Goal: Information Seeking & Learning: Compare options

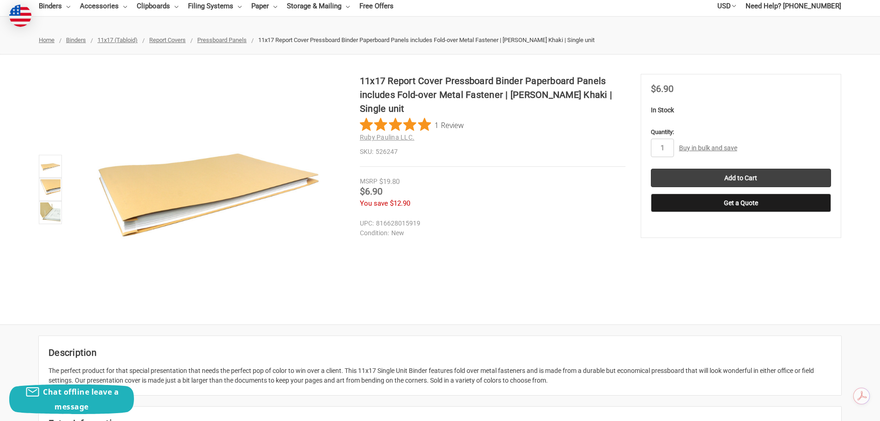
scroll to position [142, 0]
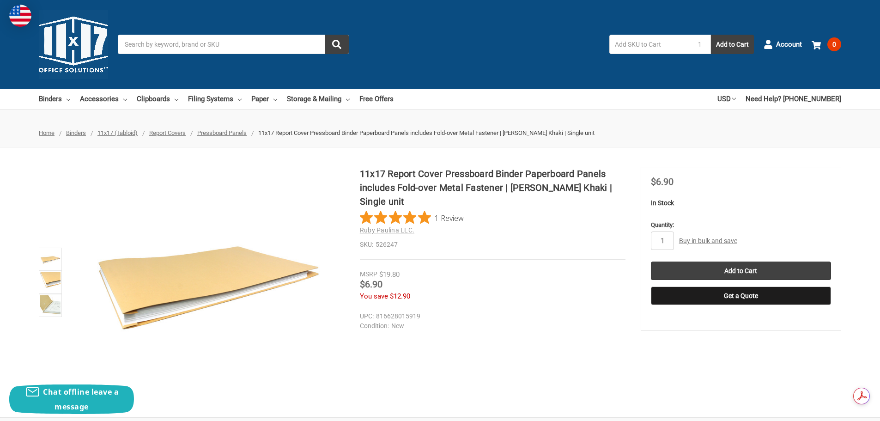
click at [228, 133] on span "Pressboard Panels" at bounding box center [221, 132] width 49 height 7
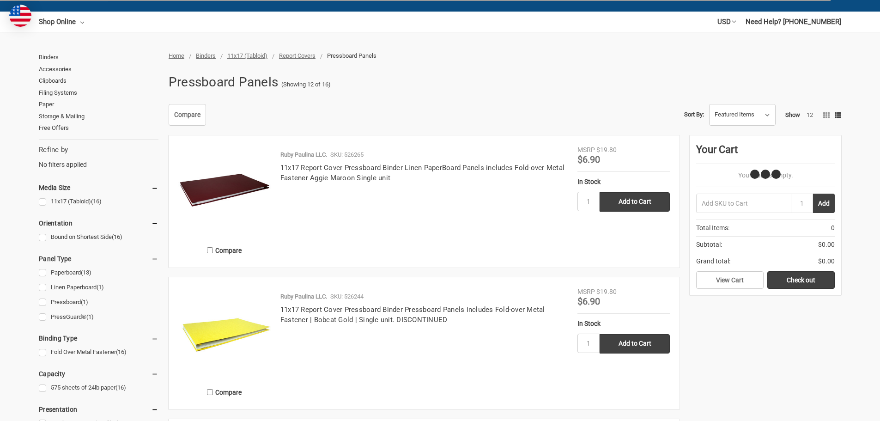
scroll to position [139, 0]
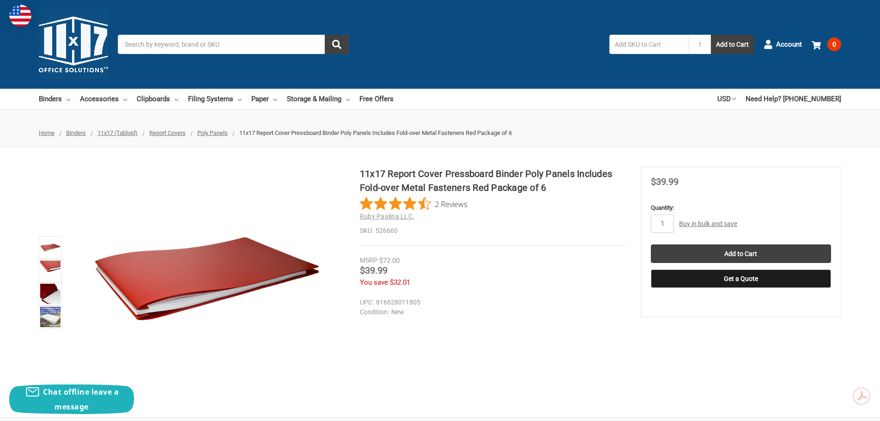
click at [214, 134] on span "Poly Panels" at bounding box center [212, 132] width 30 height 7
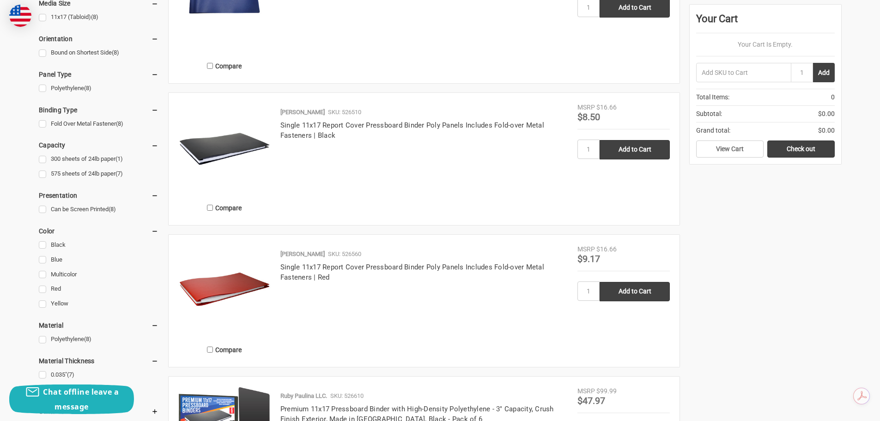
scroll to position [139, 0]
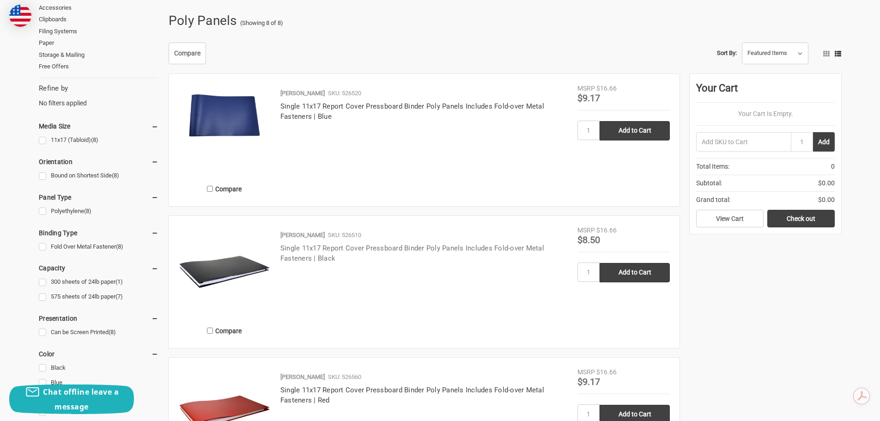
click at [307, 251] on link "Single 11x17 Report Cover Pressboard Binder Poly Panels Includes Fold-over Meta…" at bounding box center [412, 253] width 264 height 19
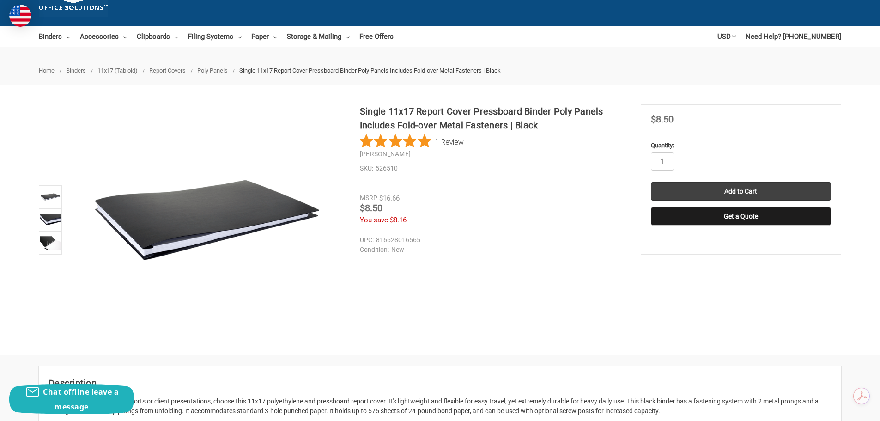
scroll to position [46, 0]
